Goal: Task Accomplishment & Management: Manage account settings

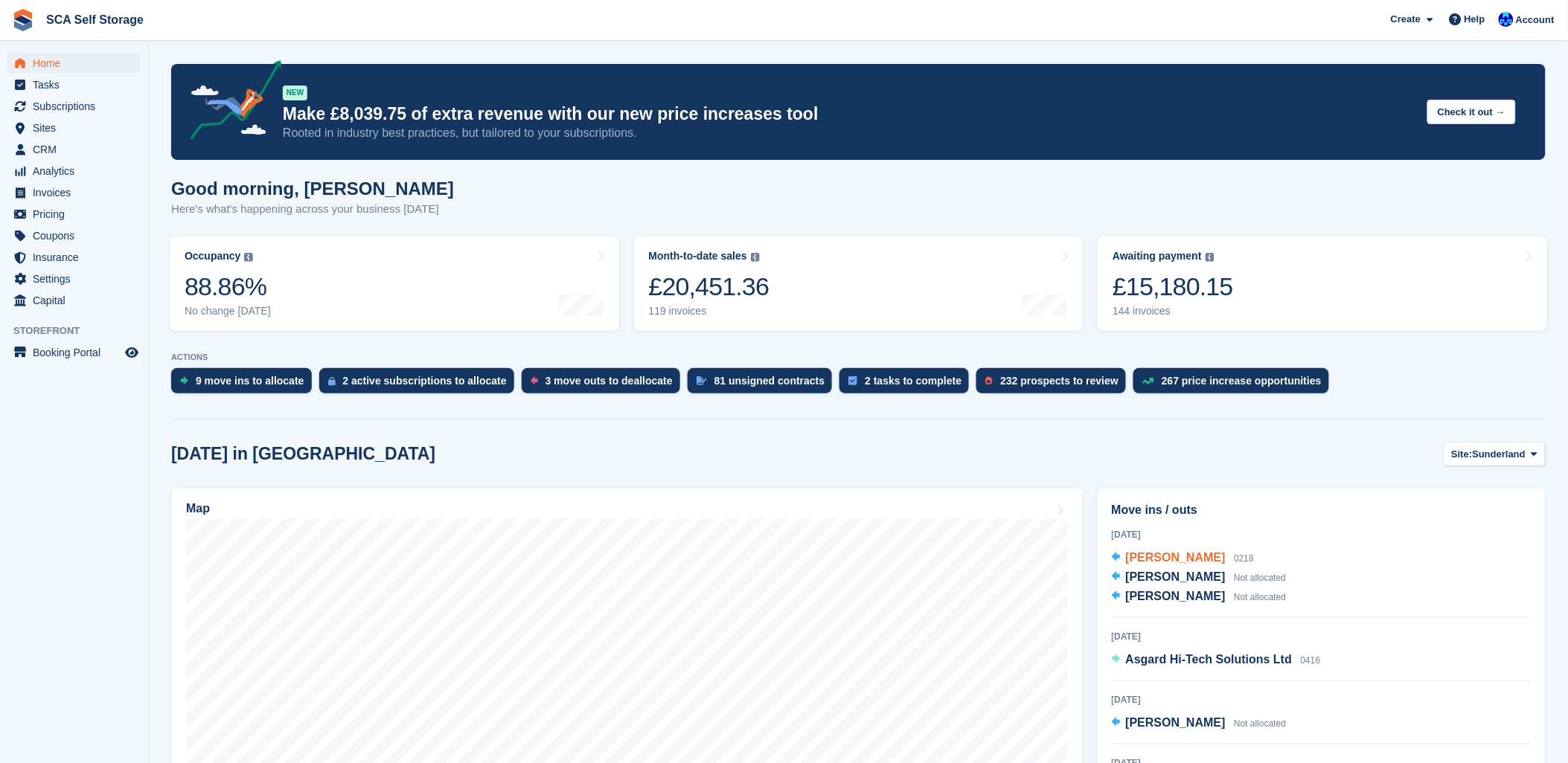
click at [1172, 560] on span "[PERSON_NAME]" at bounding box center [1176, 557] width 99 height 13
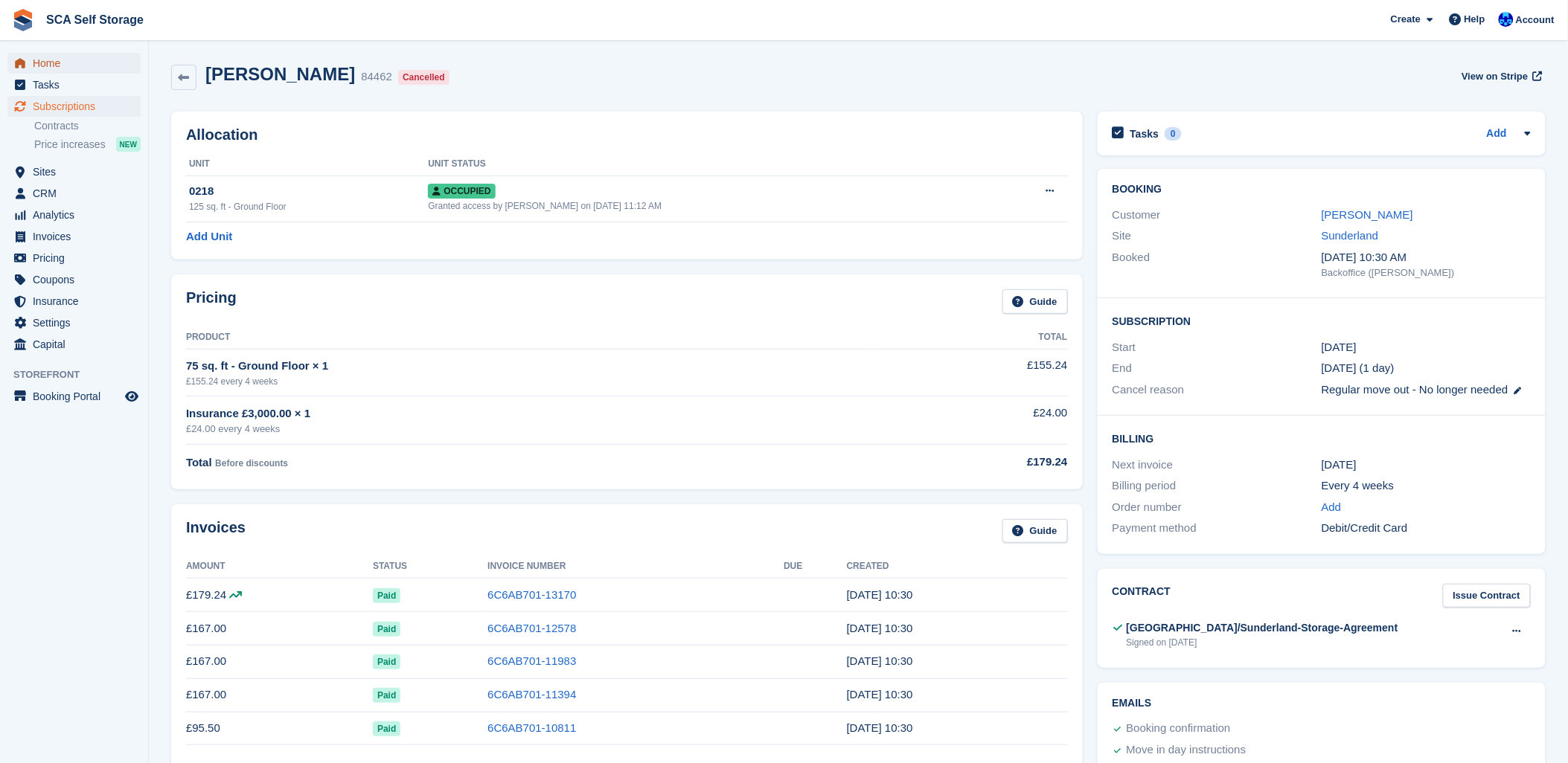
click at [63, 69] on span "Home" at bounding box center [77, 63] width 89 height 21
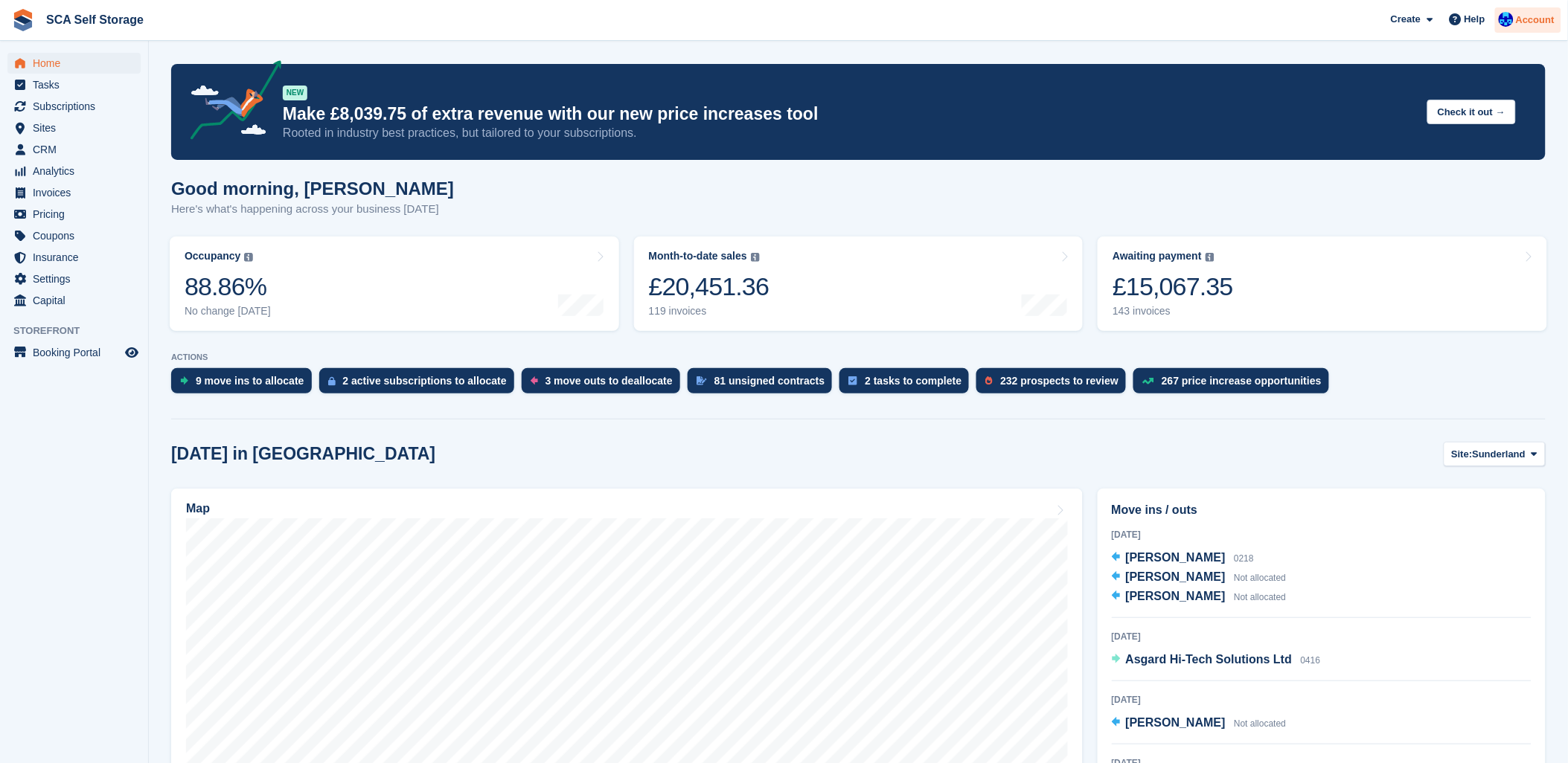
drag, startPoint x: 1513, startPoint y: 22, endPoint x: 1505, endPoint y: 26, distance: 8.9
click at [1512, 22] on img at bounding box center [1505, 19] width 15 height 15
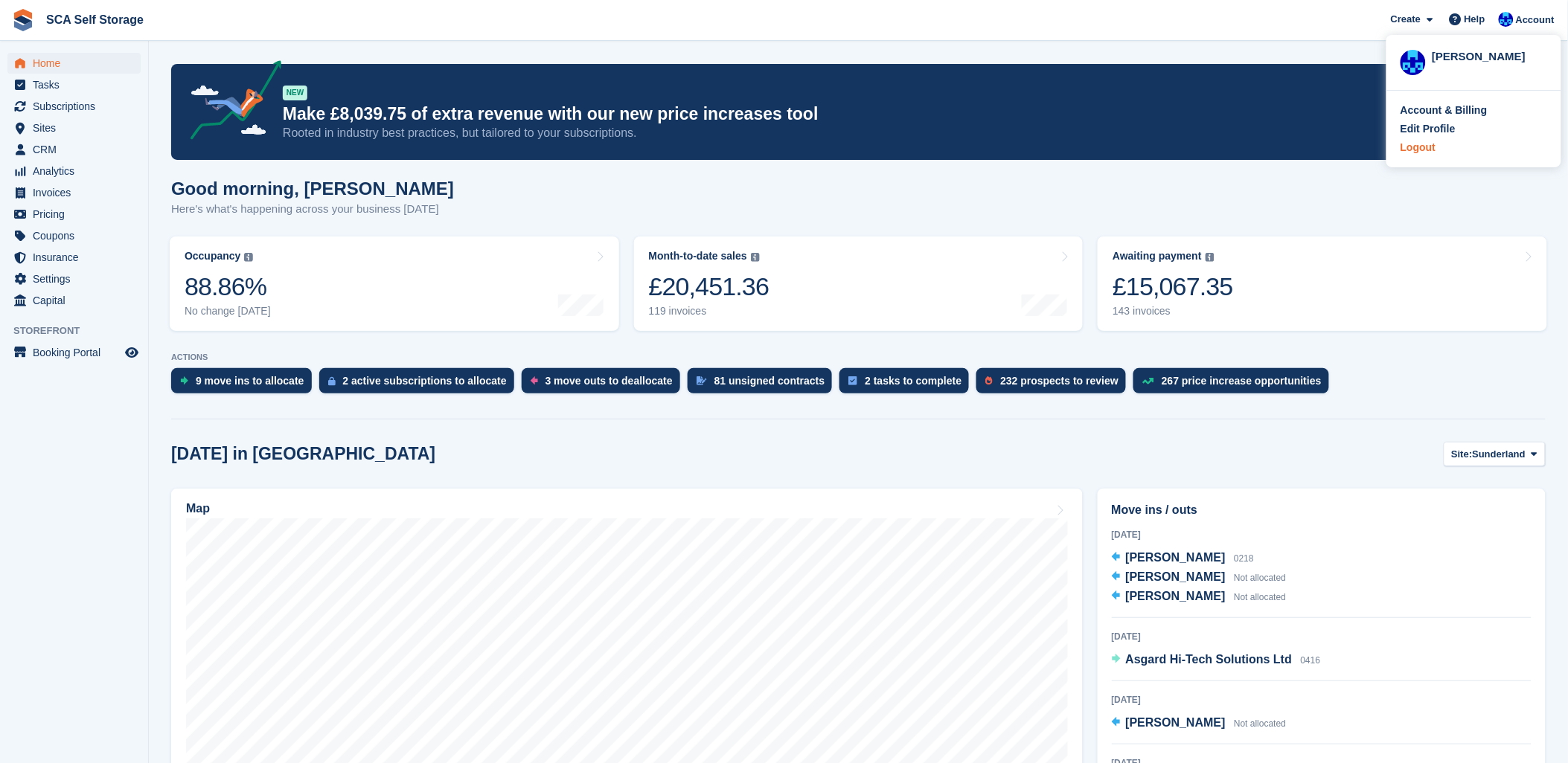
click at [1408, 142] on div "Logout" at bounding box center [1417, 147] width 35 height 15
